Goal: Information Seeking & Learning: Check status

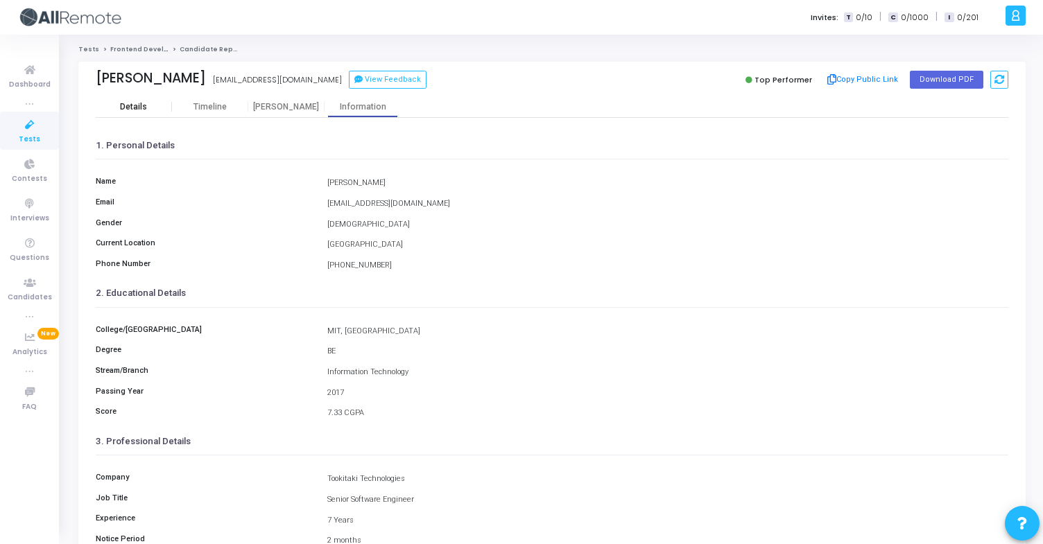
click at [135, 113] on div "Details" at bounding box center [134, 106] width 76 height 21
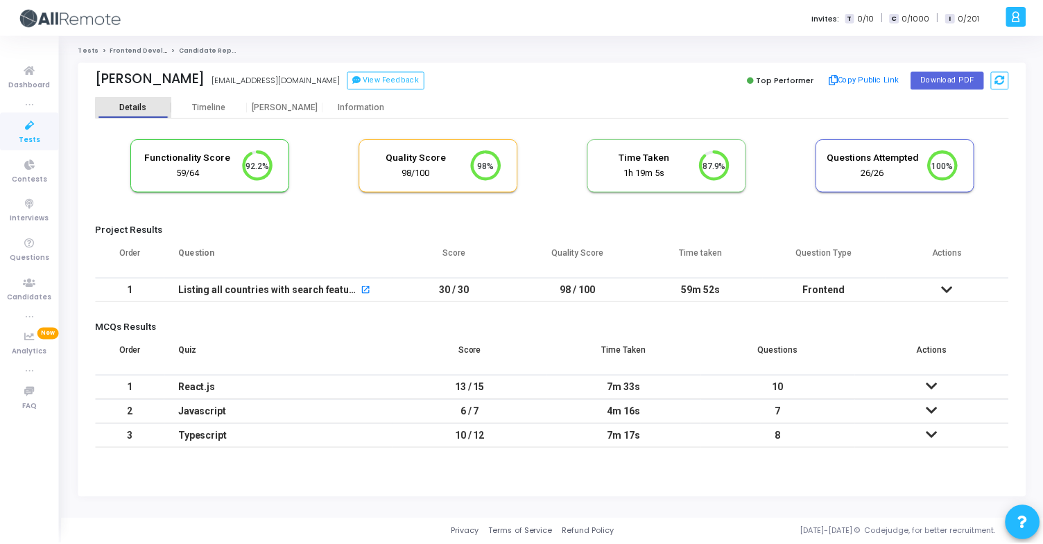
scroll to position [29, 35]
click at [366, 105] on div "Information" at bounding box center [363, 107] width 76 height 10
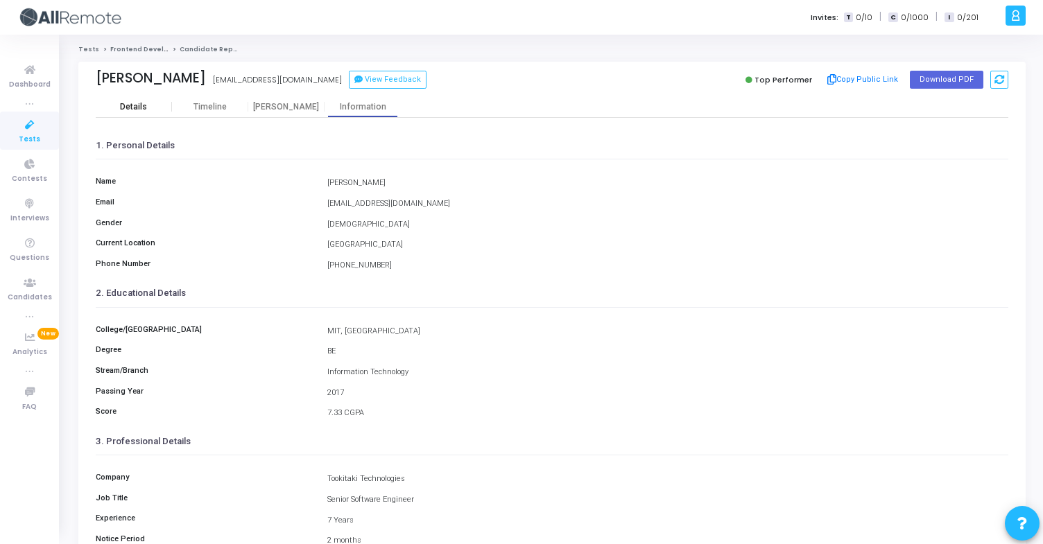
click at [143, 111] on div "Details" at bounding box center [133, 107] width 27 height 10
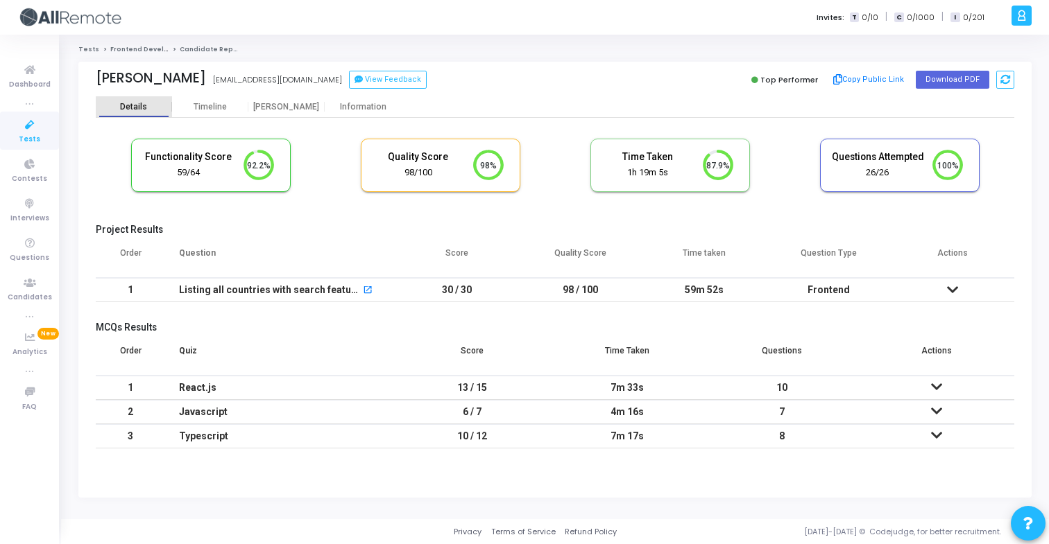
scroll to position [6, 6]
click at [885, 77] on button "Copy Public Link" at bounding box center [869, 79] width 80 height 21
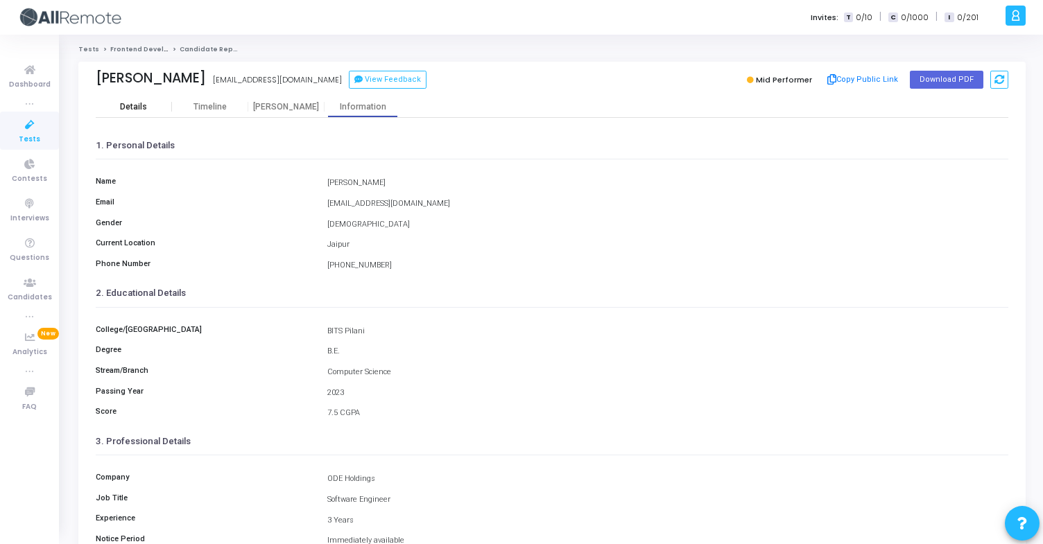
click at [152, 103] on div "Details" at bounding box center [134, 107] width 76 height 10
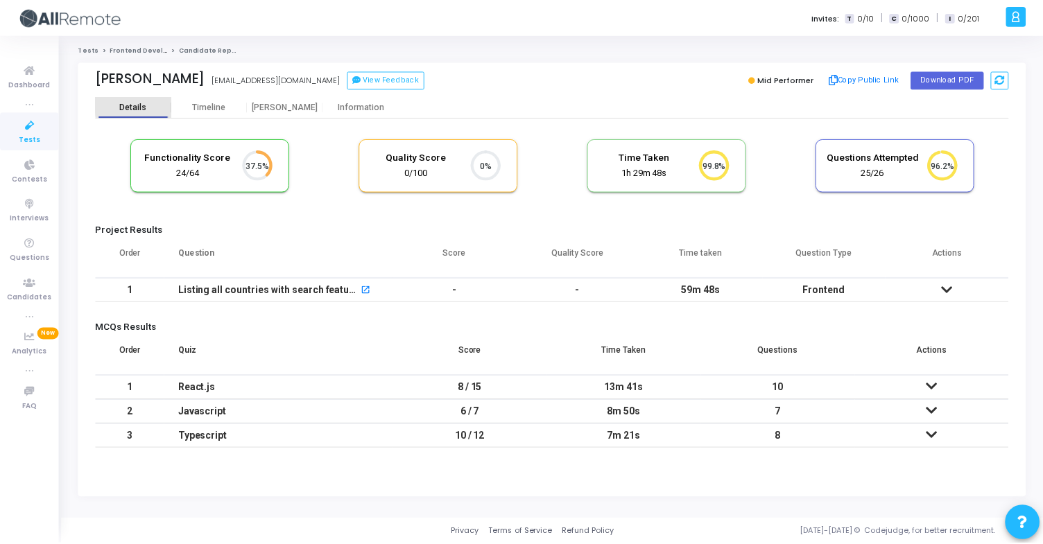
scroll to position [29, 35]
click at [390, 117] on div "Information" at bounding box center [363, 106] width 76 height 21
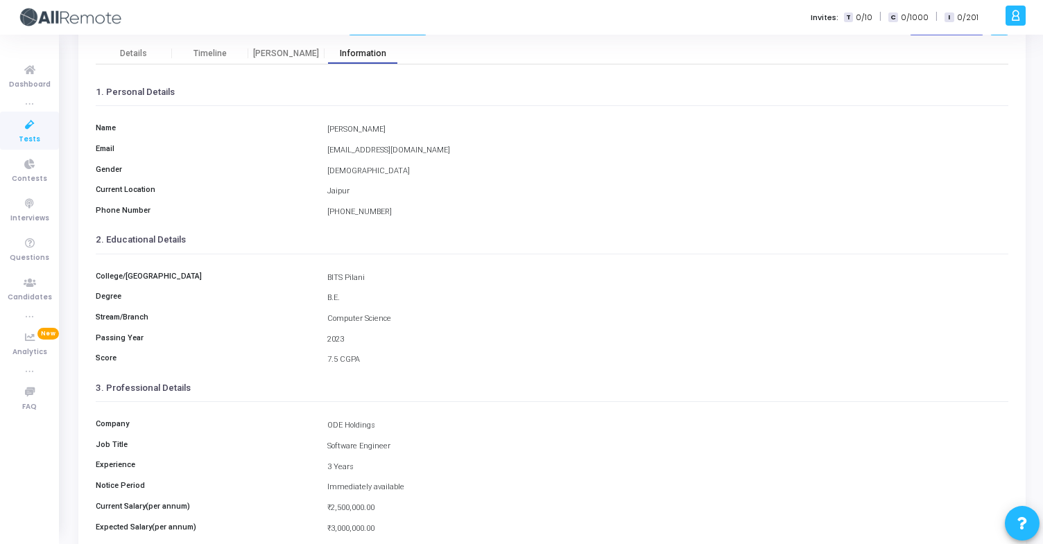
scroll to position [181, 0]
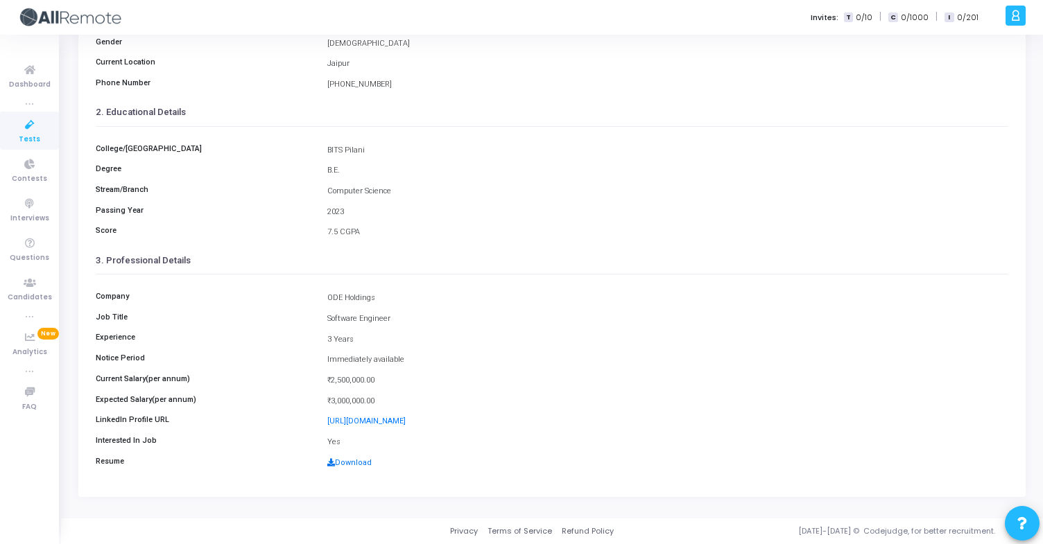
click at [365, 463] on link "Download" at bounding box center [349, 462] width 44 height 9
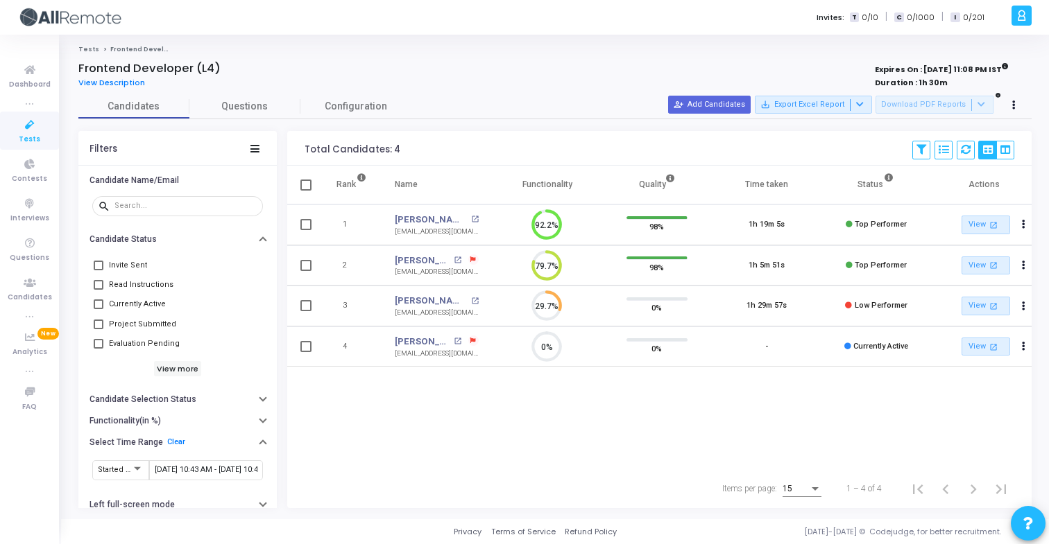
scroll to position [29, 35]
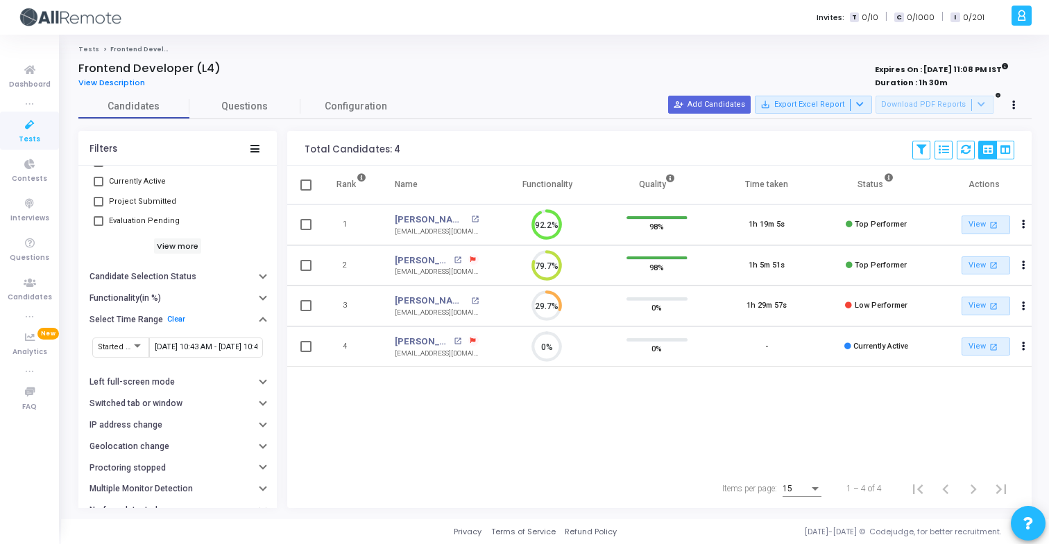
click at [193, 342] on div "9/24/2025, 10:43 AM - 9/25/2025, 10:43 AM" at bounding box center [206, 347] width 103 height 22
click at [214, 347] on input "9/24/2025, 10:43 AM - 9/25/2025, 10:43 AM" at bounding box center [206, 347] width 103 height 8
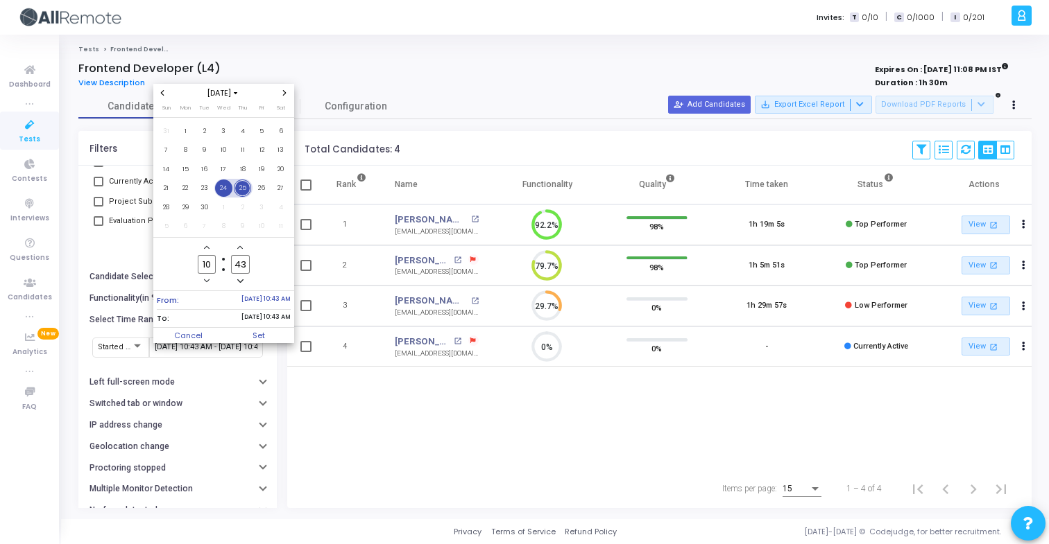
click at [225, 191] on span "24" at bounding box center [223, 188] width 17 height 17
click at [246, 189] on span "25" at bounding box center [242, 188] width 17 height 17
click at [259, 329] on span "Set" at bounding box center [258, 335] width 71 height 15
